Goal: Task Accomplishment & Management: Manage account settings

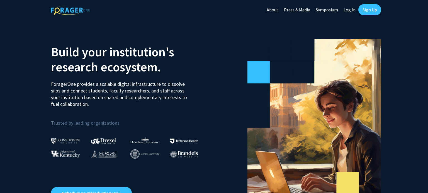
click at [354, 12] on link "Log In" at bounding box center [349, 9] width 18 height 19
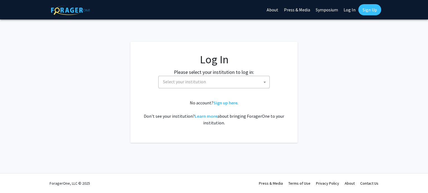
click at [163, 88] on body "Skip navigation About Press & Media Symposium Log In Sign Up Complete your prof…" at bounding box center [214, 96] width 428 height 193
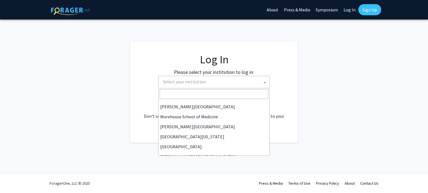
scroll to position [140, 0]
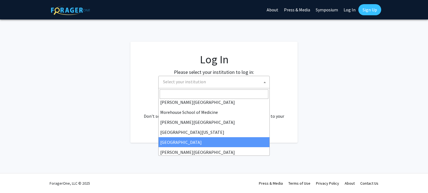
select select "4"
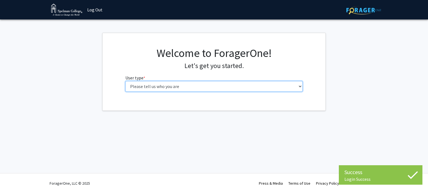
click at [224, 86] on select "Please tell us who you are Undergraduate Student Master's Student Doctoral Cand…" at bounding box center [213, 86] width 177 height 11
select select "1: undergrad"
click at [125, 81] on select "Please tell us who you are Undergraduate Student Master's Student Doctoral Cand…" at bounding box center [213, 86] width 177 height 11
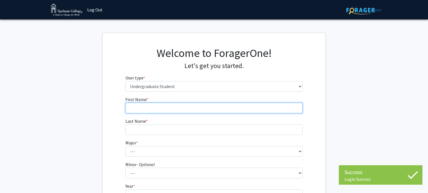
click at [235, 106] on input "First Name * required" at bounding box center [213, 108] width 177 height 11
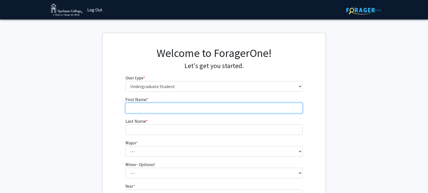
type input "Adria"
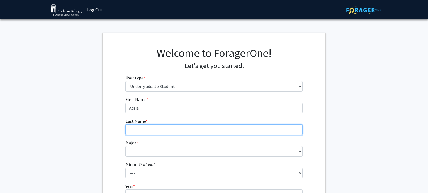
type input "Weaver"
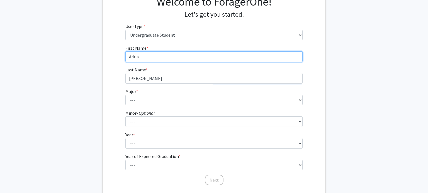
scroll to position [63, 0]
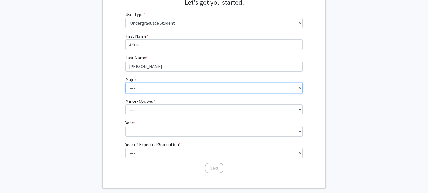
click at [141, 88] on select "--- Art Art History Biochemistry Biology Chemistry Comparative Women’s Studies …" at bounding box center [213, 88] width 177 height 11
select select "11: 257"
click at [125, 83] on select "--- Art Art History Biochemistry Biology Chemistry Comparative Women’s Studies …" at bounding box center [213, 88] width 177 height 11
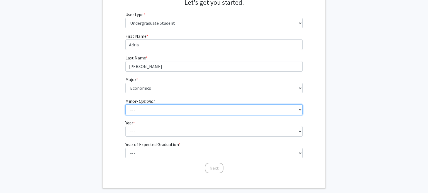
click at [140, 114] on select "--- African Diaspora Studies Anthropology Art History Asian Studies Biochemistr…" at bounding box center [213, 110] width 177 height 11
select select "23: 147"
click at [125, 105] on select "--- African Diaspora Studies Anthropology Art History Asian Studies Biochemistr…" at bounding box center [213, 110] width 177 height 11
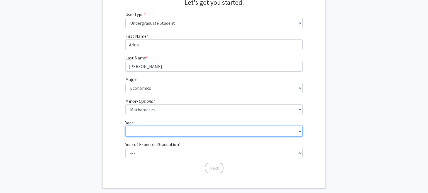
click at [136, 134] on select "--- First-year Sophomore Junior Senior Postbaccalaureate Certificate" at bounding box center [213, 131] width 177 height 11
select select "2: sophomore"
click at [125, 126] on select "--- First-year Sophomore Junior Senior Postbaccalaureate Certificate" at bounding box center [213, 131] width 177 height 11
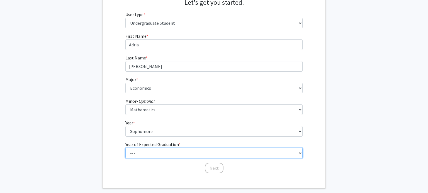
click at [138, 150] on select "--- 2025 2026 2027 2028 2029 2030 2031 2032 2033 2034" at bounding box center [213, 153] width 177 height 11
select select "4: 2028"
click at [125, 148] on select "--- 2025 2026 2027 2028 2029 2030 2031 2032 2033 2034" at bounding box center [213, 153] width 177 height 11
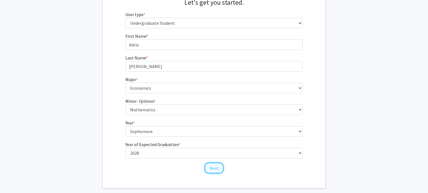
click at [206, 166] on button "Next" at bounding box center [214, 168] width 19 height 11
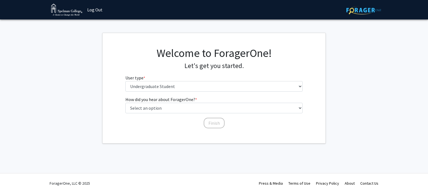
scroll to position [0, 0]
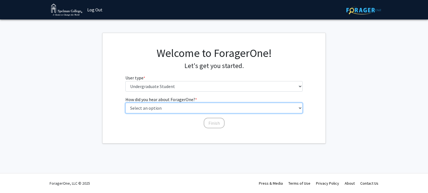
click at [210, 111] on select "Select an option Peer/student recommendation Faculty/staff recommendation Unive…" at bounding box center [213, 108] width 177 height 11
select select "2: faculty_recommendation"
click at [125, 103] on select "Select an option Peer/student recommendation Faculty/staff recommendation Unive…" at bounding box center [213, 108] width 177 height 11
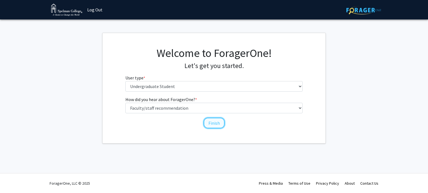
click at [216, 123] on button "Finish" at bounding box center [214, 123] width 21 height 11
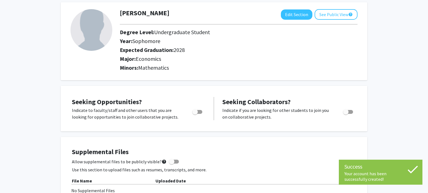
scroll to position [31, 0]
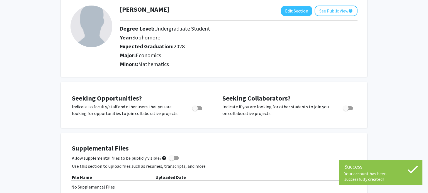
click at [195, 107] on span "Toggle" at bounding box center [195, 109] width 6 height 6
click at [195, 111] on input "Are you actively seeking opportunities?" at bounding box center [195, 111] width 0 height 0
checkbox input "true"
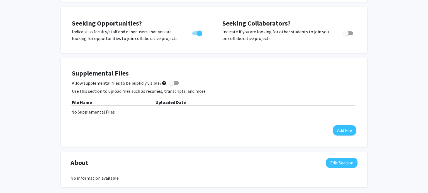
scroll to position [108, 0]
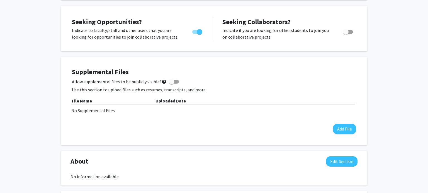
click at [172, 80] on span at bounding box center [174, 82] width 10 height 4
click at [172, 84] on input "Allow supplemental files to be publicly visible? help" at bounding box center [171, 84] width 0 height 0
checkbox input "true"
click at [333, 128] on button "Add File" at bounding box center [344, 129] width 23 height 10
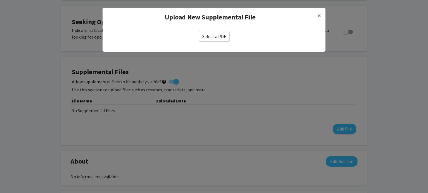
click at [215, 34] on label "Select a PDF" at bounding box center [214, 36] width 31 height 11
click at [0, 0] on input "Select a PDF" at bounding box center [0, 0] width 0 height 0
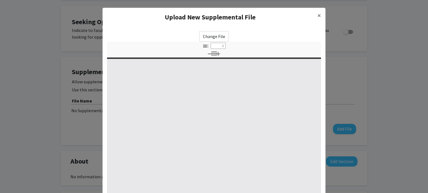
select select "custom"
type input "0"
select select "custom"
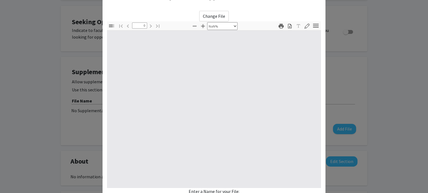
type input "1"
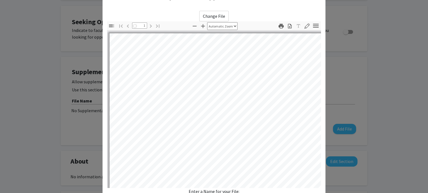
select select "auto"
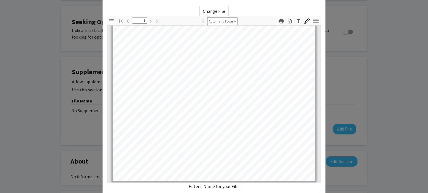
scroll to position [70, 0]
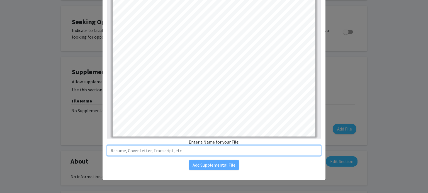
click at [191, 155] on input "text" at bounding box center [214, 151] width 214 height 11
type input "Resume"
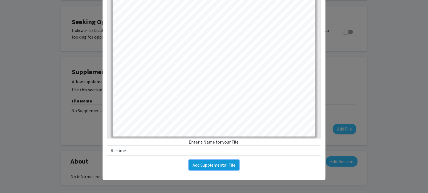
click at [198, 168] on button "Add Supplemental File" at bounding box center [214, 165] width 50 height 10
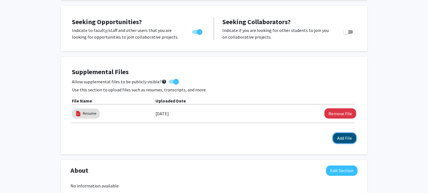
click at [340, 138] on button "Add File" at bounding box center [344, 138] width 23 height 10
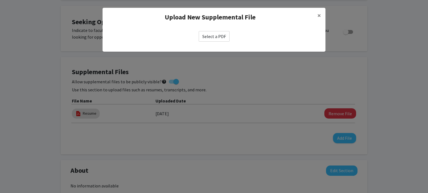
click at [203, 38] on label "Select a PDF" at bounding box center [214, 36] width 31 height 11
click at [0, 0] on input "Select a PDF" at bounding box center [0, 0] width 0 height 0
select select "custom"
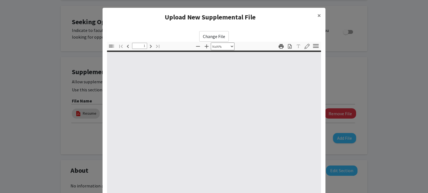
type input "0"
select select "auto"
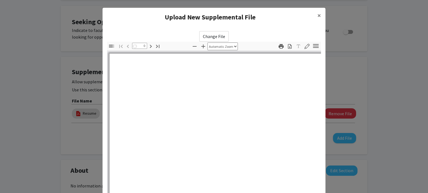
type input "1"
select select "auto"
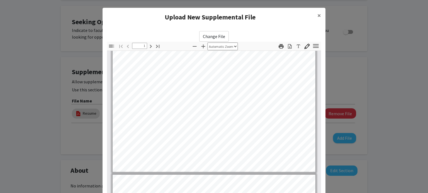
type input "2"
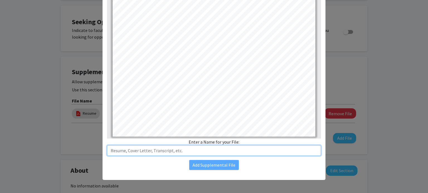
click at [183, 149] on input "text" at bounding box center [214, 151] width 214 height 11
type input "Transcript"
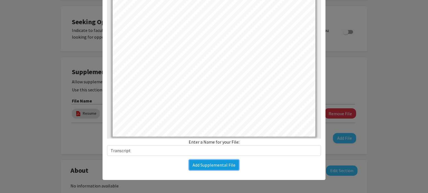
click at [204, 166] on button "Add Supplemental File" at bounding box center [214, 165] width 50 height 10
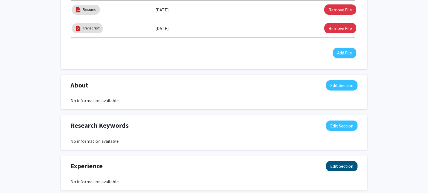
scroll to position [0, 0]
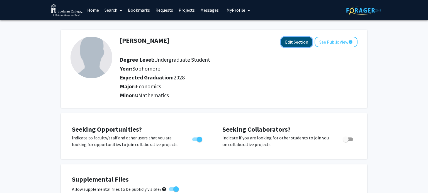
click at [297, 40] on button "Edit Section" at bounding box center [296, 42] width 31 height 10
select select "sophomore"
select select "2028"
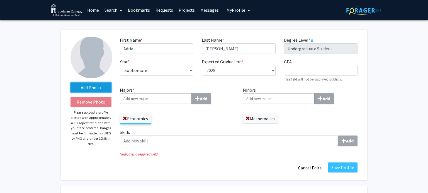
click at [82, 86] on label "Add Photo" at bounding box center [90, 88] width 41 height 10
click at [0, 0] on input "Add Photo" at bounding box center [0, 0] width 0 height 0
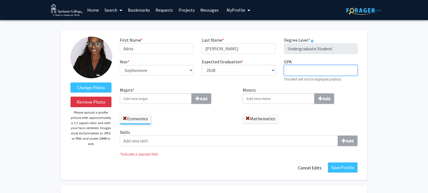
click at [288, 73] on input "GPA required" at bounding box center [321, 70] width 74 height 11
type input "3.96"
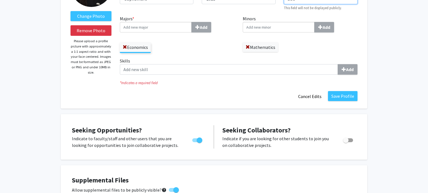
scroll to position [87, 0]
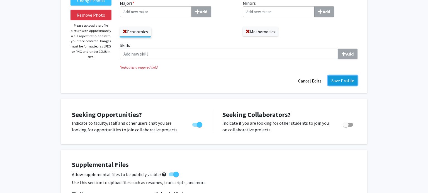
click at [332, 82] on button "Save Profile" at bounding box center [343, 81] width 30 height 10
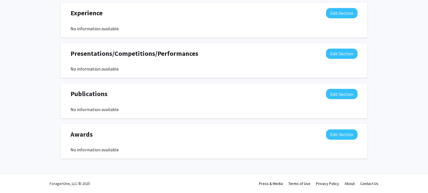
scroll to position [0, 0]
